Goal: Contribute content

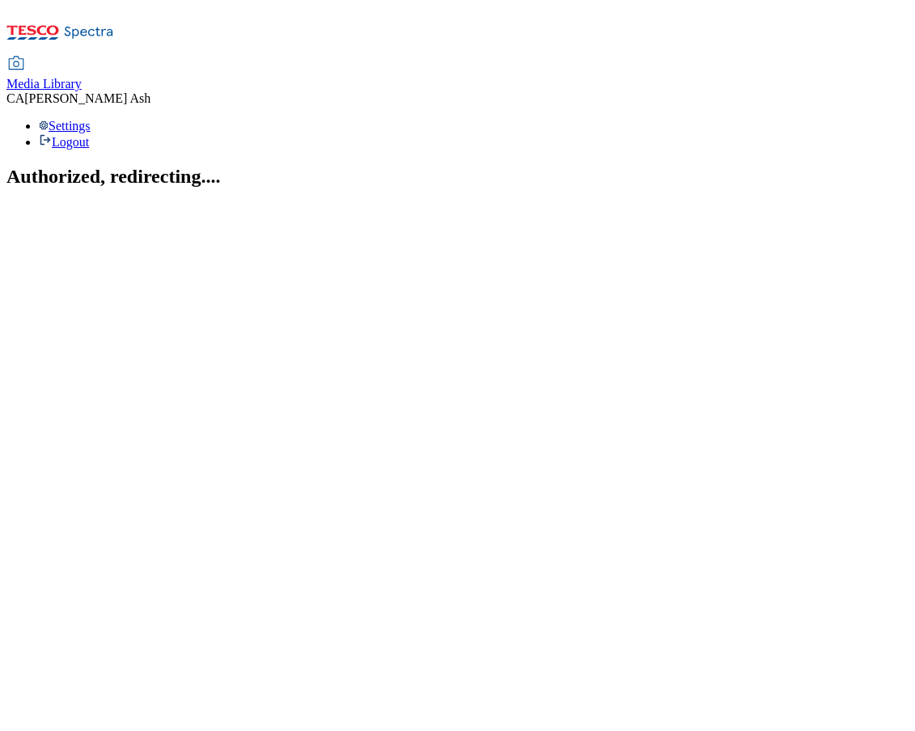
click at [82, 77] on div "Media Library" at bounding box center [43, 84] width 75 height 15
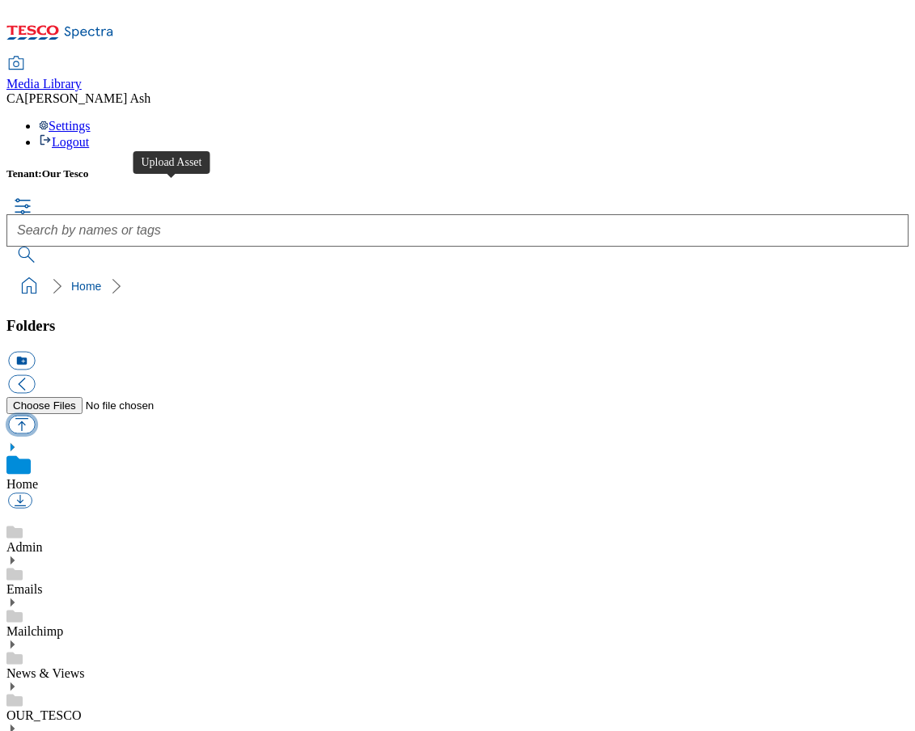
click at [35, 415] on button "button" at bounding box center [21, 424] width 27 height 19
type input "C:\fakepath\Legoland Terms Conditions.pdf"
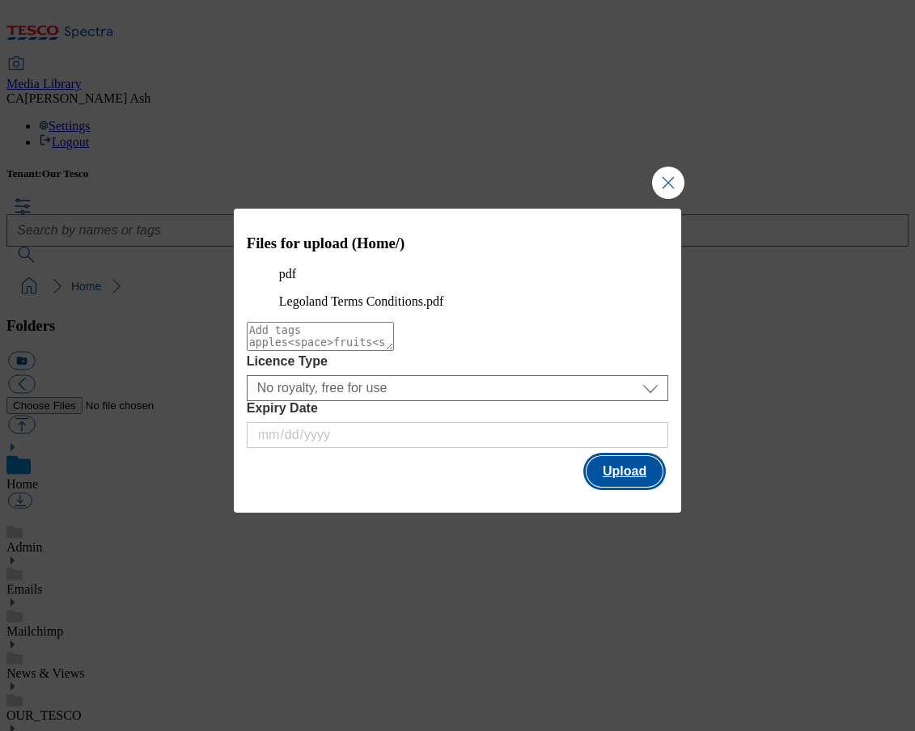
click at [622, 487] on button "Upload" at bounding box center [624, 471] width 76 height 31
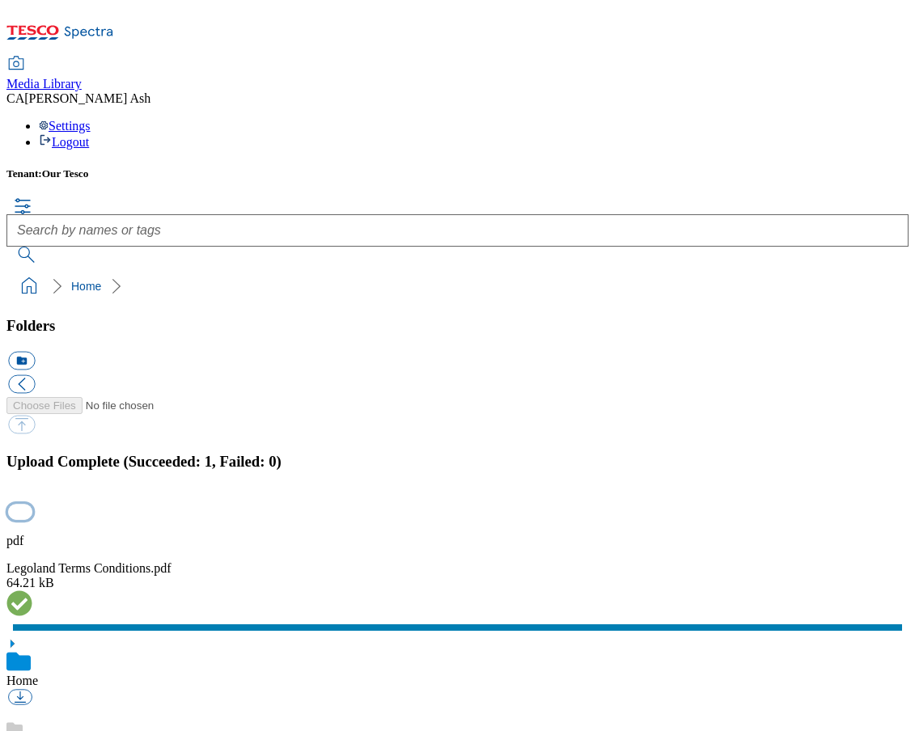
click at [32, 505] on button "button" at bounding box center [20, 512] width 24 height 15
